Goal: Task Accomplishment & Management: Use online tool/utility

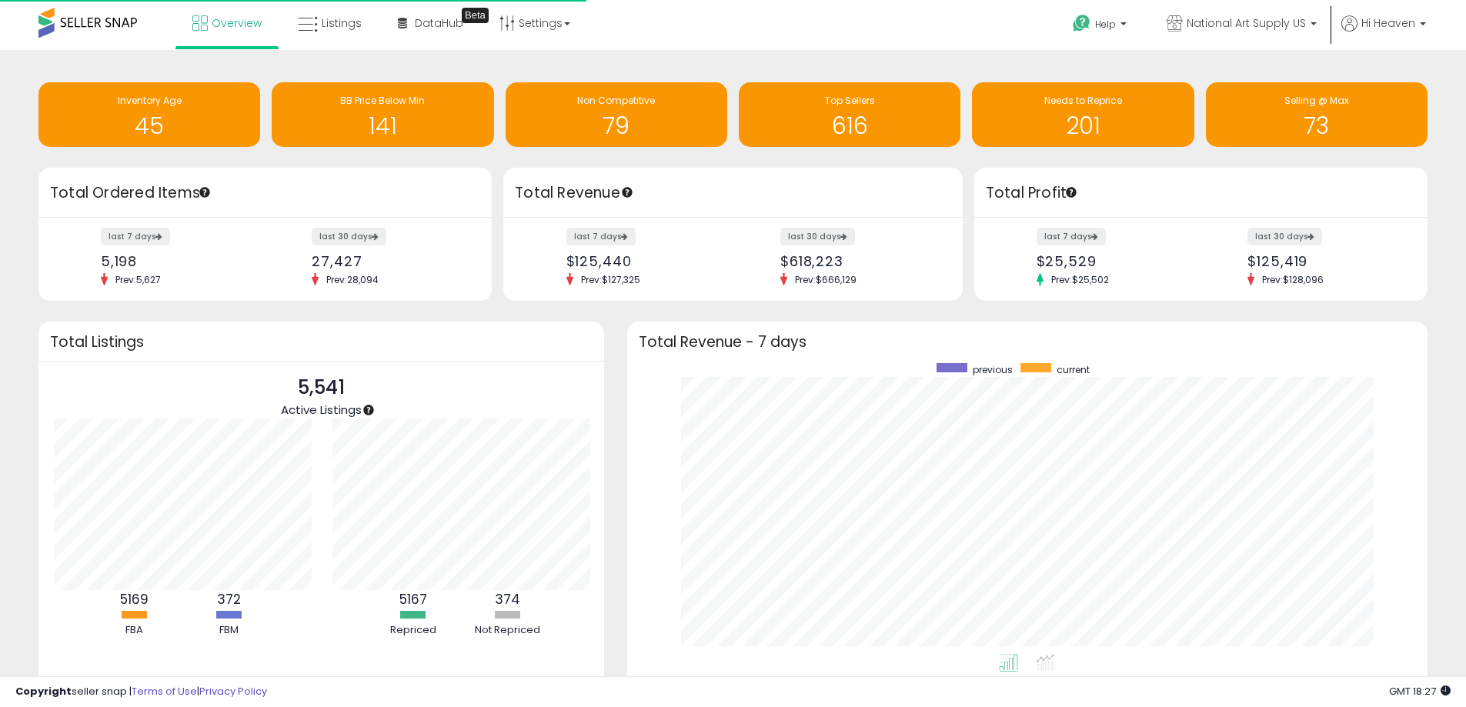
scroll to position [291, 770]
click at [340, 38] on link "Listings" at bounding box center [329, 23] width 87 height 46
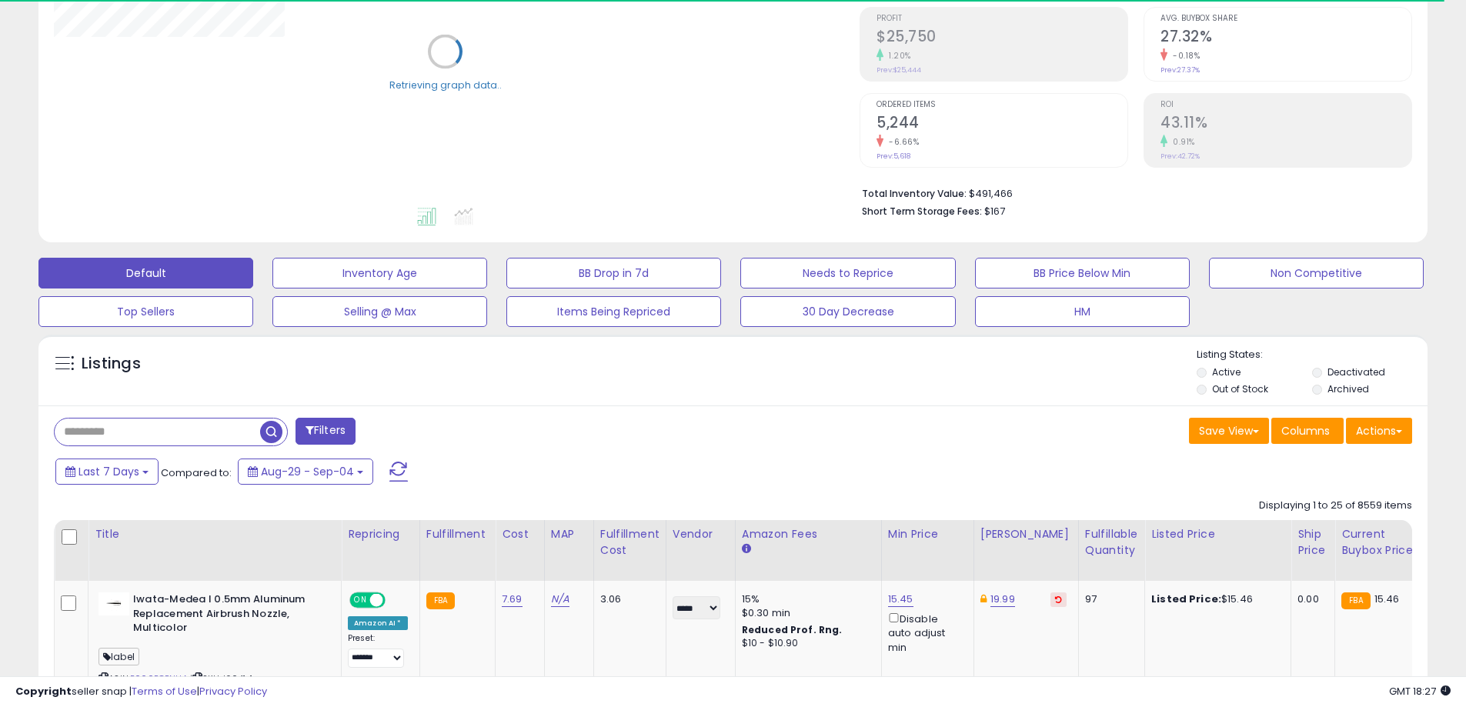
scroll to position [231, 0]
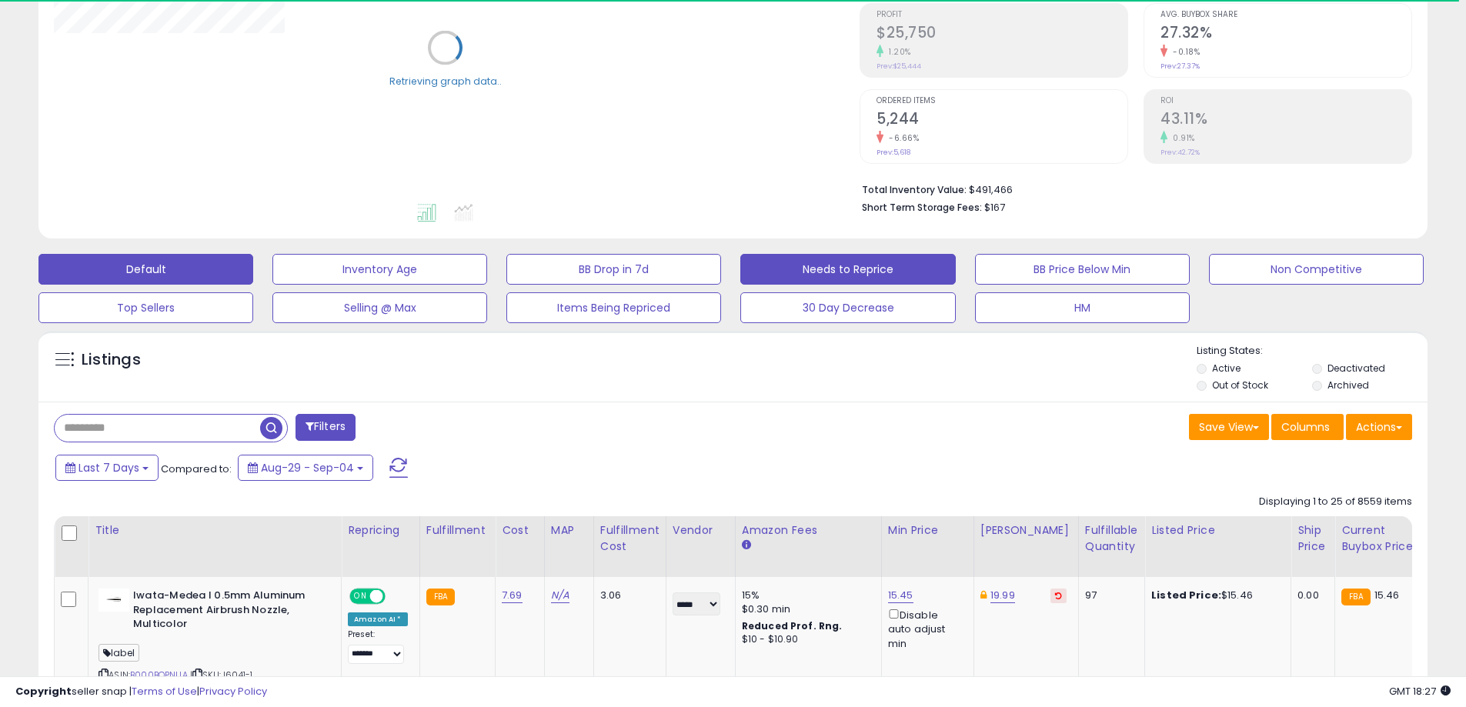
click at [897, 268] on button "Needs to Reprice" at bounding box center [847, 269] width 215 height 31
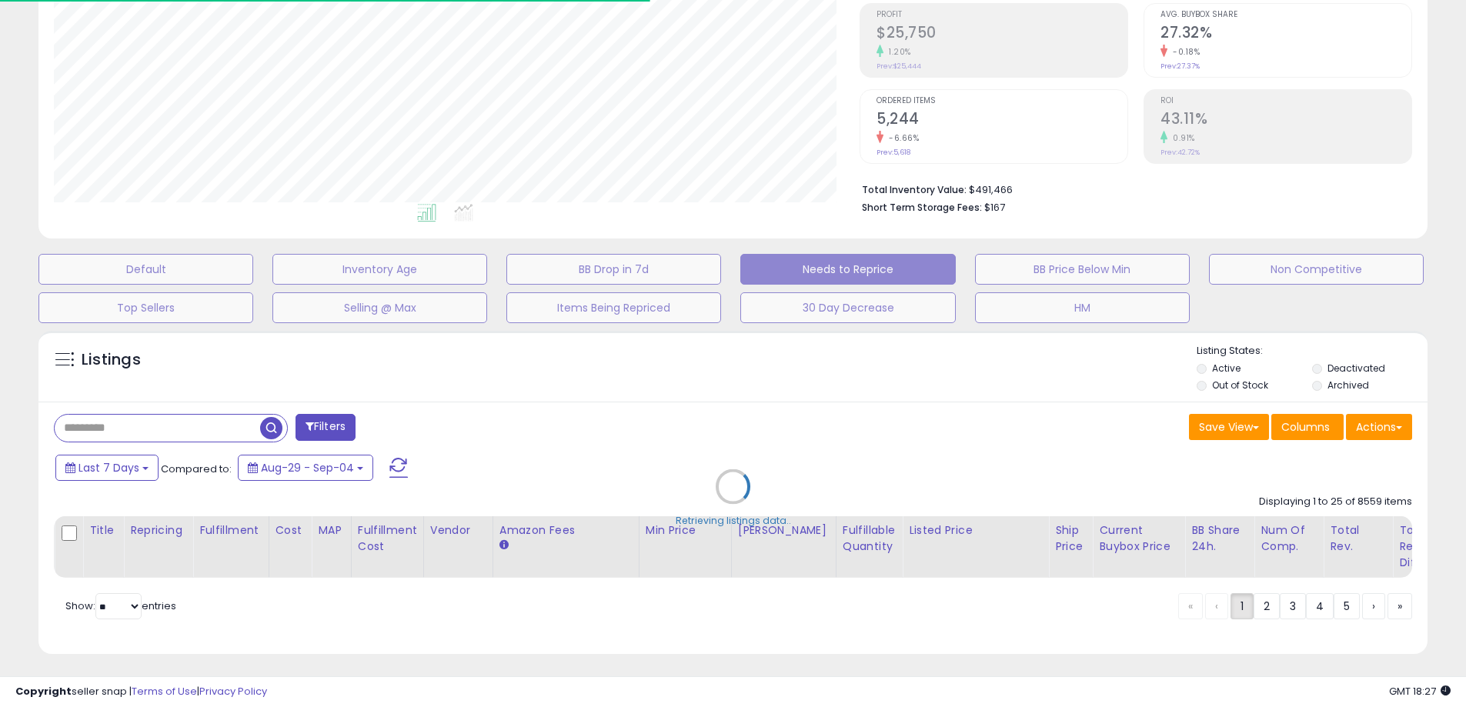
scroll to position [315, 805]
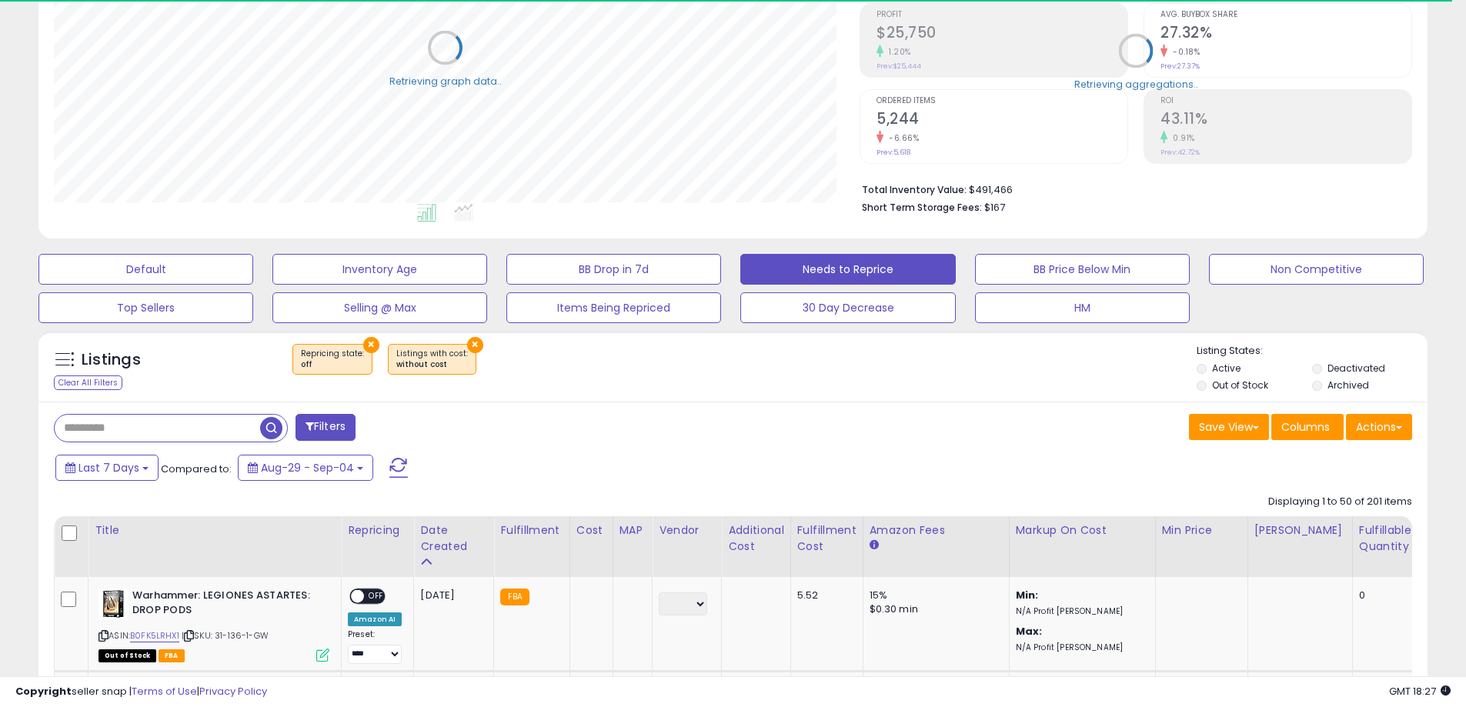
select select "**"
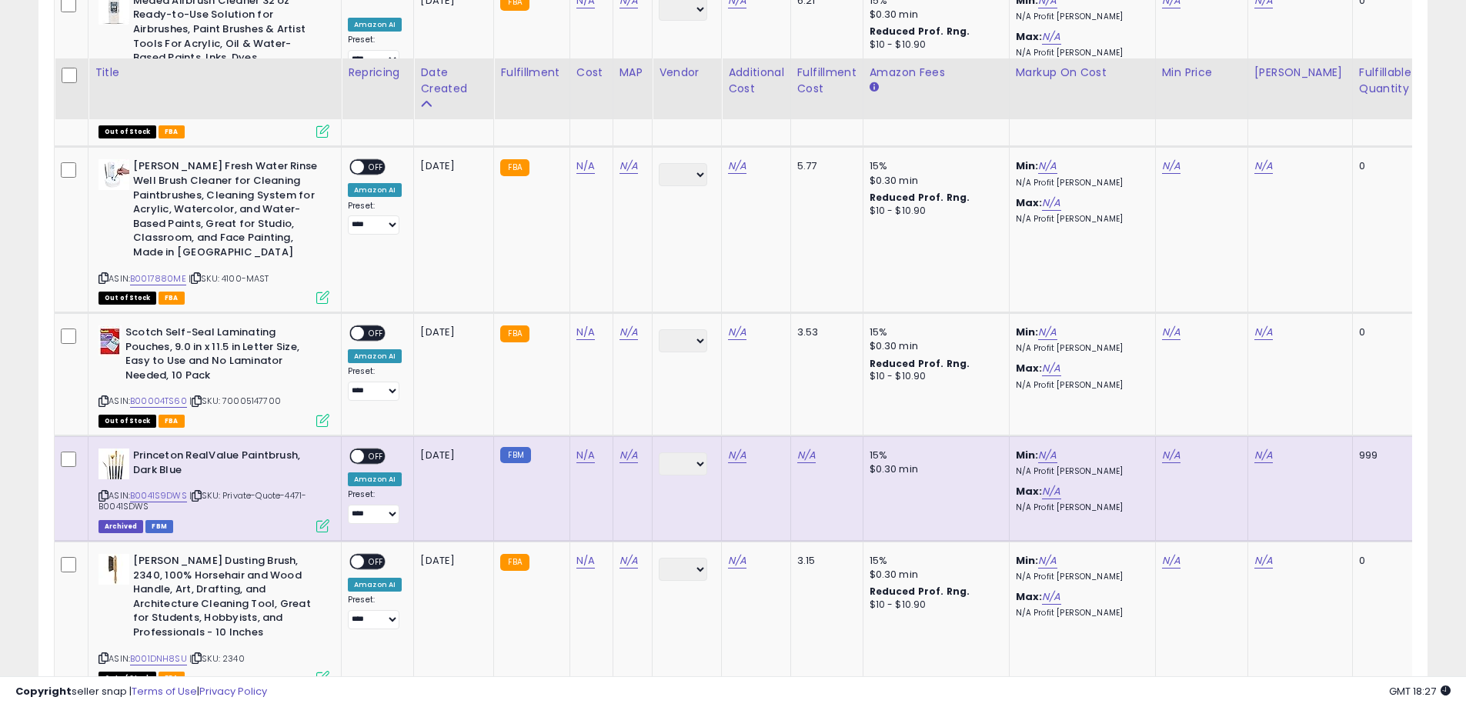
scroll to position [6081, 0]
